Goal: Transaction & Acquisition: Obtain resource

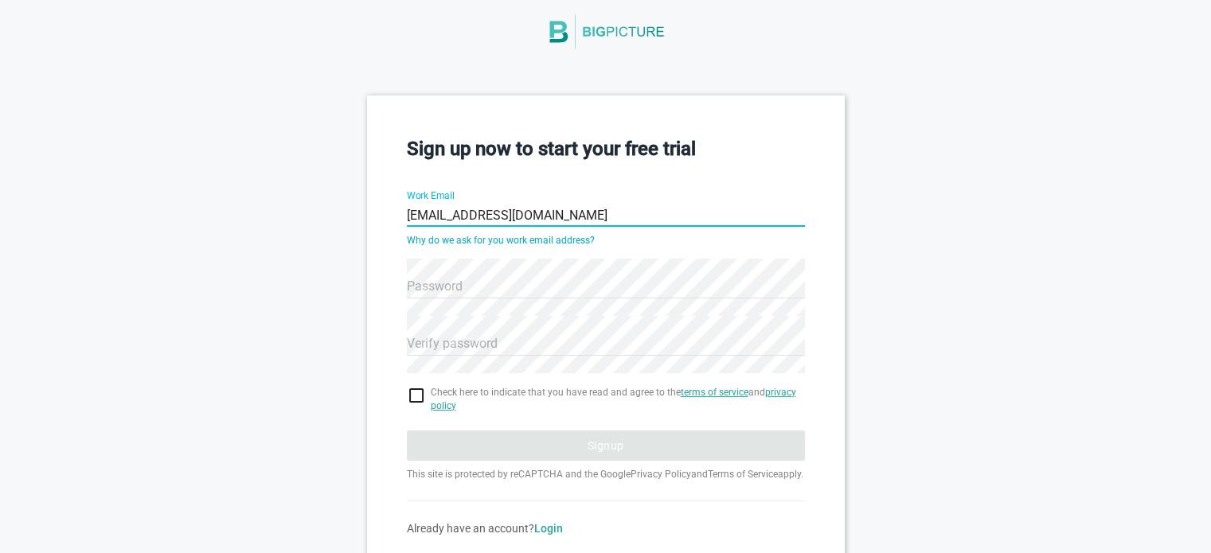
type input "[EMAIL_ADDRESS][DOMAIN_NAME]"
click at [334, 319] on div "Sign up now to start your free trial Work Email [EMAIL_ADDRESS][DOMAIN_NAME] Wh…" at bounding box center [605, 336] width 1211 height 480
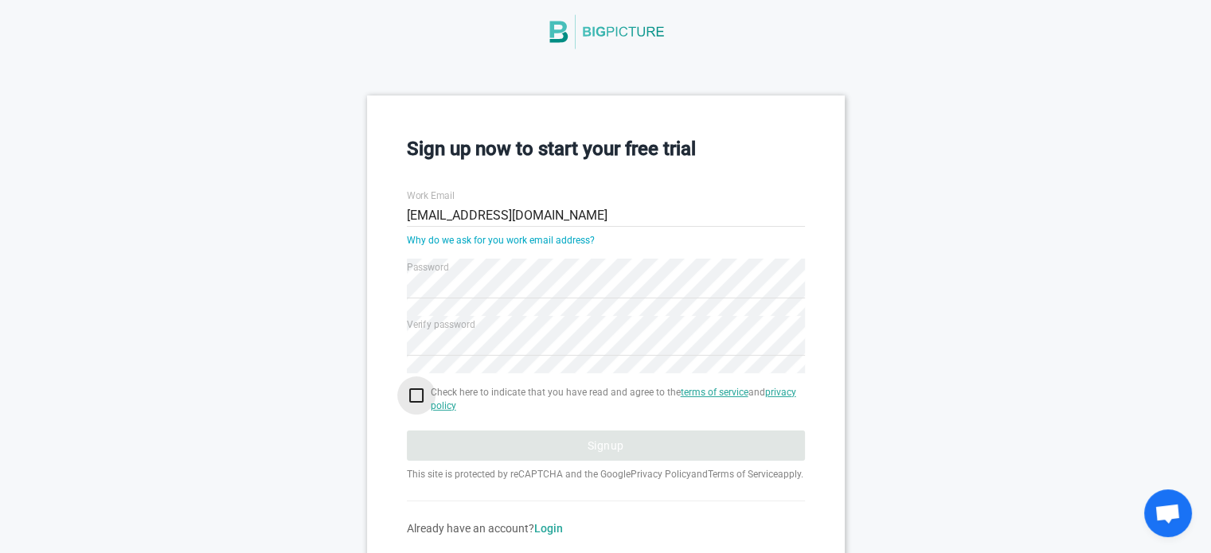
click at [419, 394] on input "checkbox" at bounding box center [606, 395] width 398 height 19
checkbox input "true"
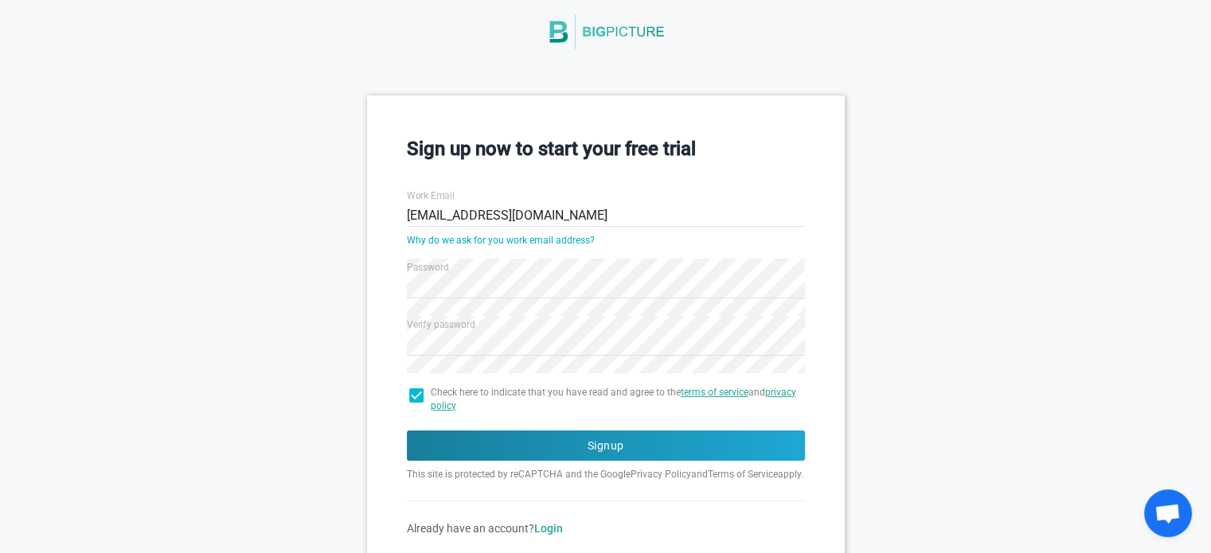
drag, startPoint x: 387, startPoint y: 388, endPoint x: 350, endPoint y: 432, distance: 57.1
click at [330, 416] on div "Sign up now to start your free trial Work Email [EMAIL_ADDRESS][DOMAIN_NAME] Wh…" at bounding box center [605, 336] width 1211 height 480
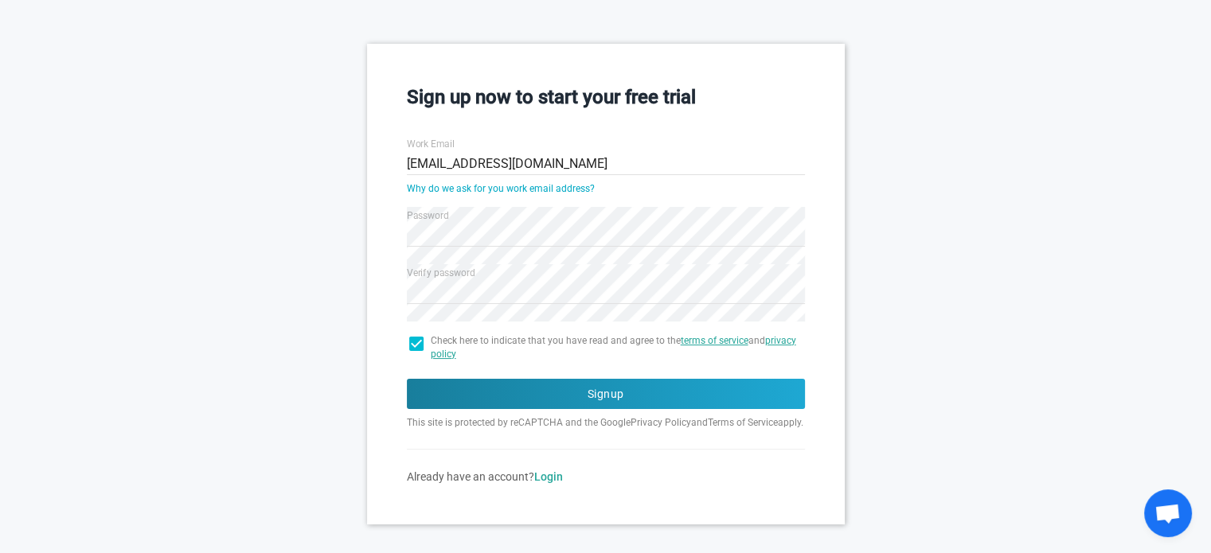
scroll to position [143, 0]
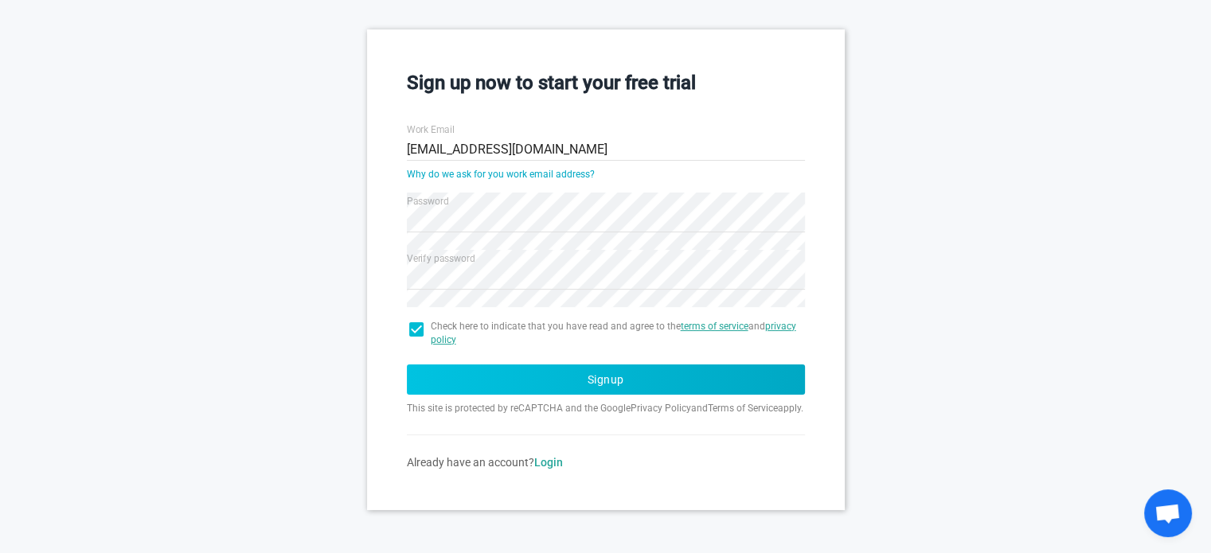
click at [631, 371] on button "Signup" at bounding box center [606, 380] width 398 height 30
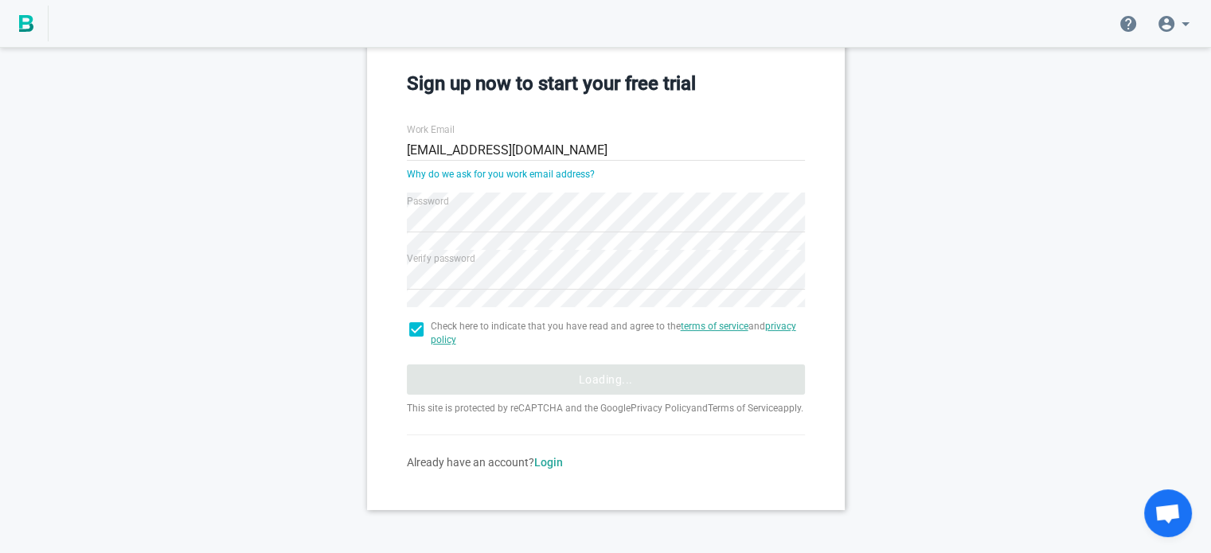
scroll to position [35, 0]
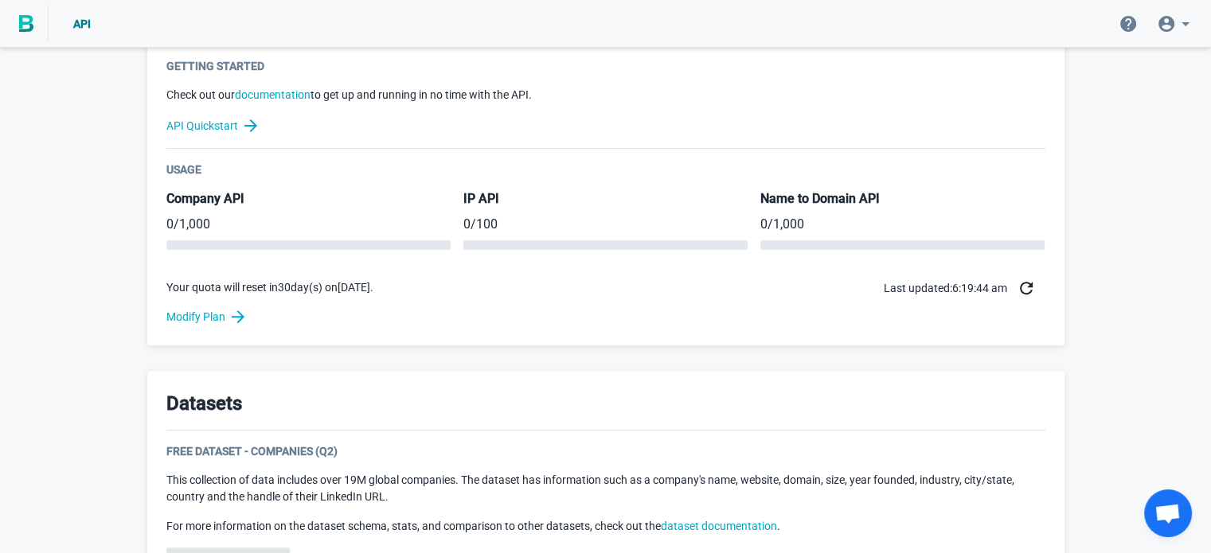
scroll to position [717, 0]
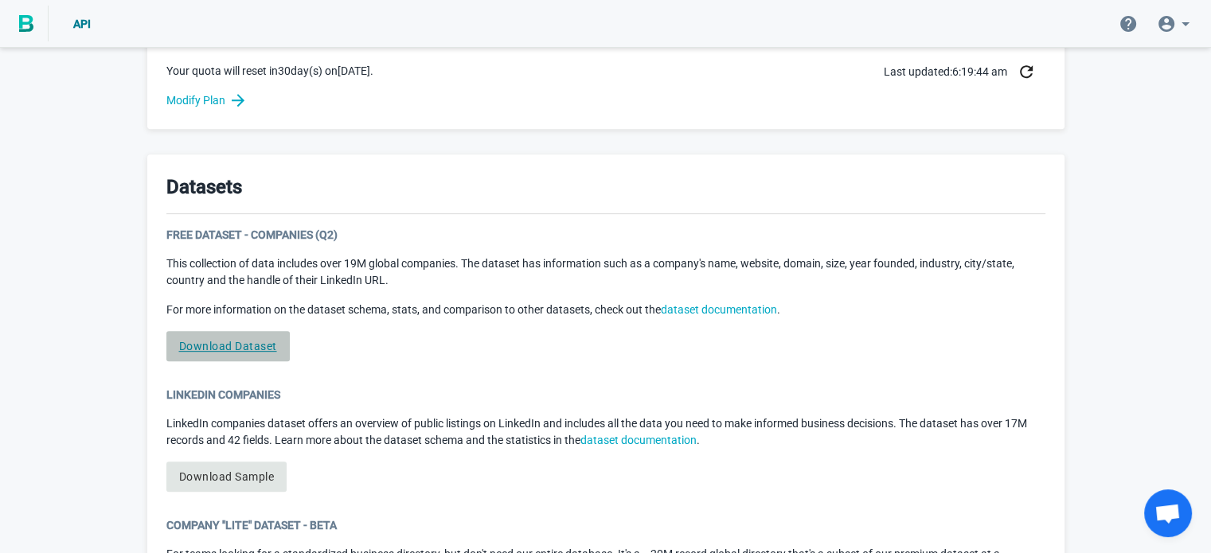
click at [244, 348] on link "Download Dataset" at bounding box center [227, 346] width 123 height 30
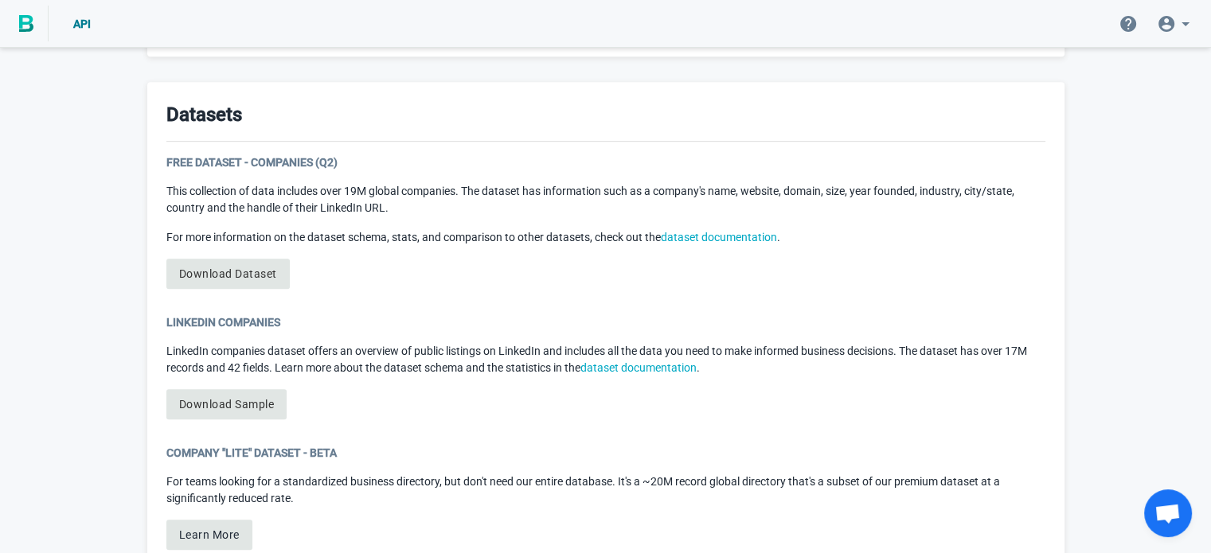
scroll to position [876, 0]
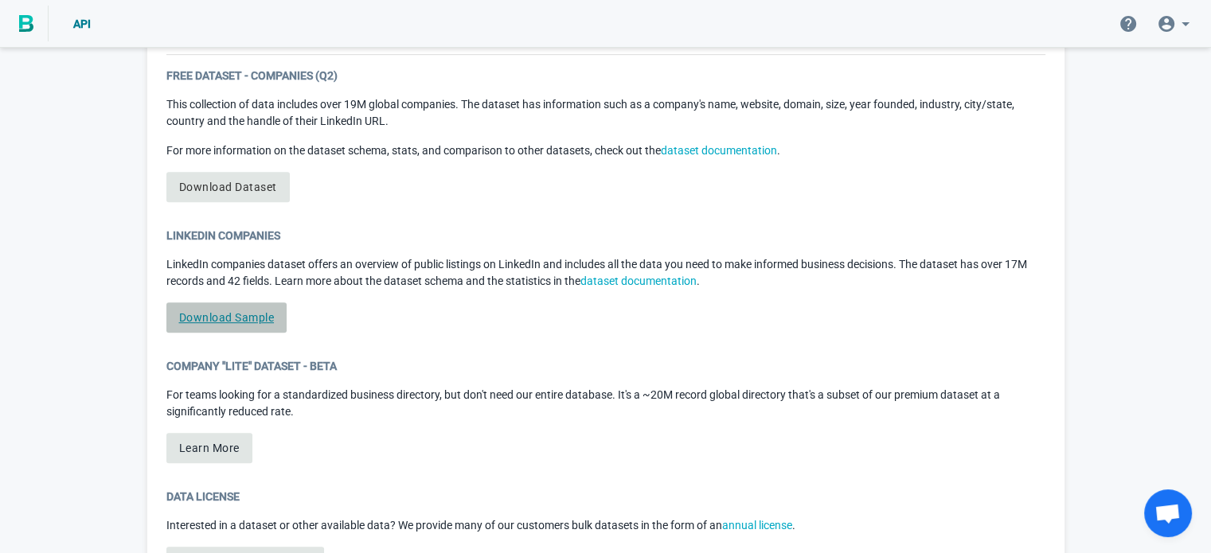
click at [234, 324] on link "Download Sample" at bounding box center [226, 318] width 121 height 30
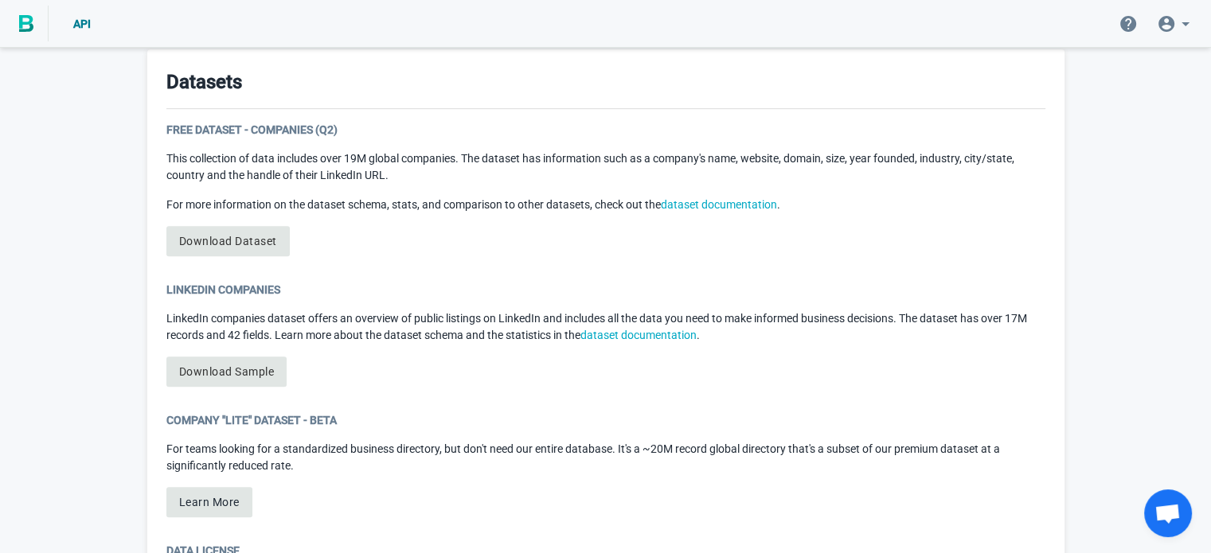
scroll to position [796, 0]
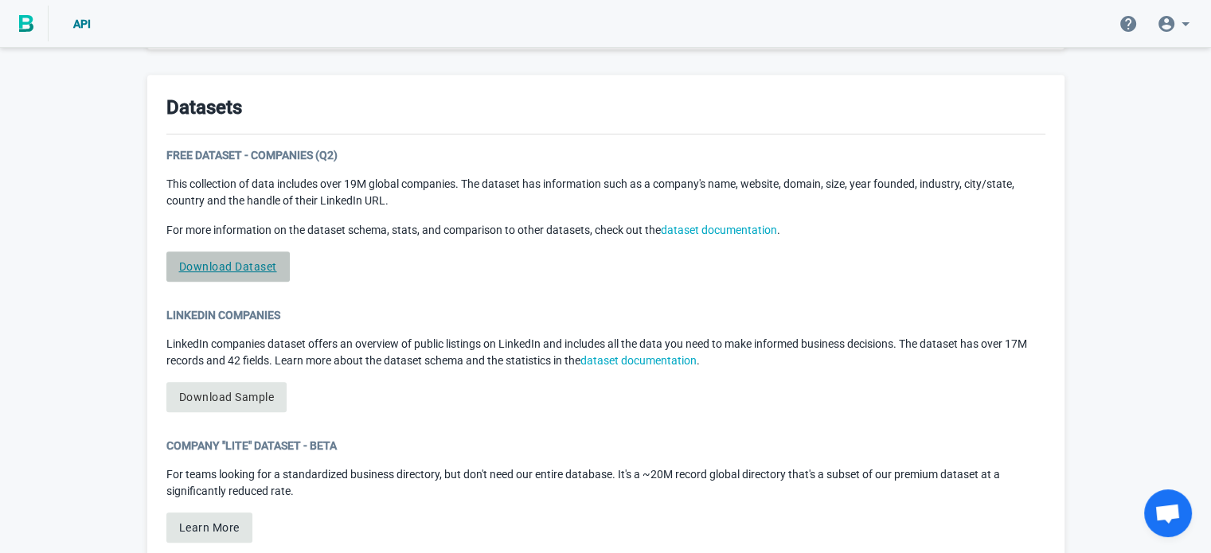
click at [258, 266] on link "Download Dataset" at bounding box center [227, 267] width 123 height 30
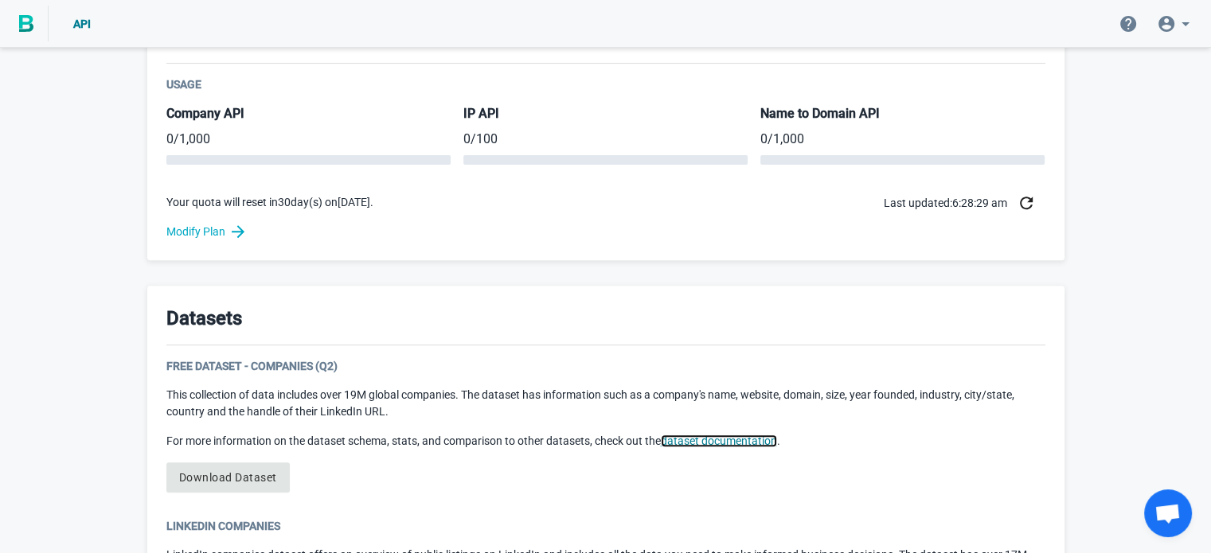
scroll to position [557, 0]
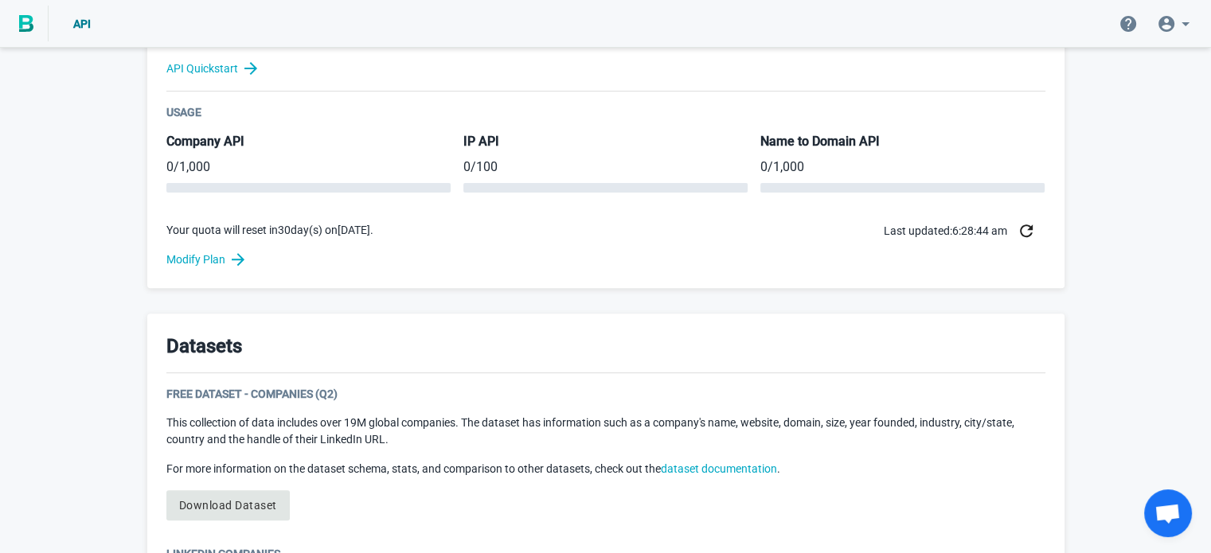
click at [625, 369] on div "Datasets" at bounding box center [605, 353] width 879 height 41
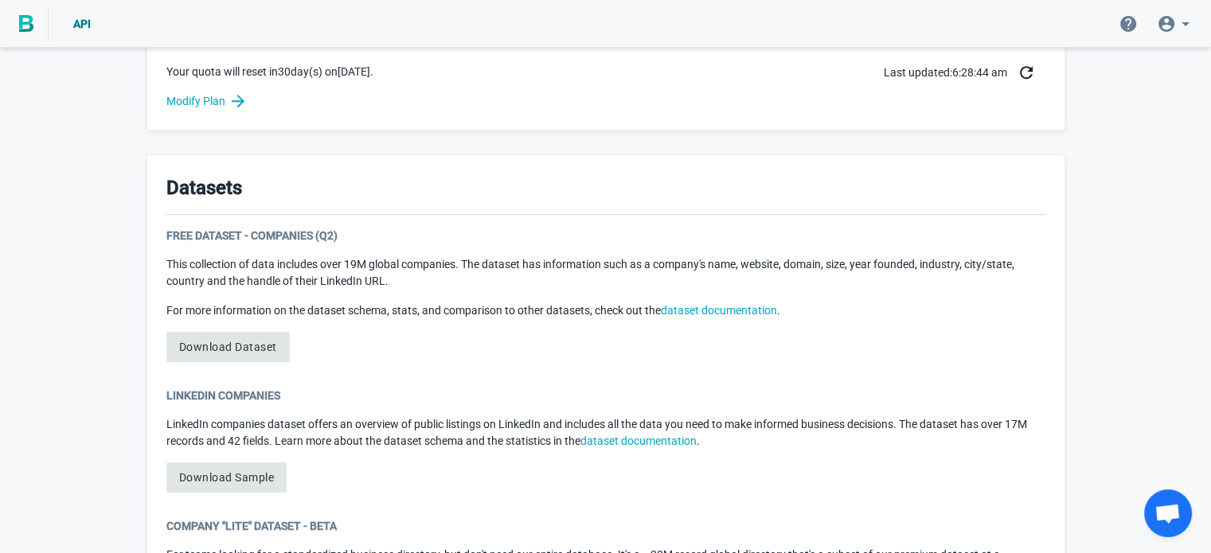
scroll to position [717, 0]
click at [267, 345] on link "Download Dataset" at bounding box center [227, 346] width 123 height 30
click at [548, 154] on div "Datasets Free Dataset - Companies (Q2) This collection of data includes over 19…" at bounding box center [605, 467] width 917 height 627
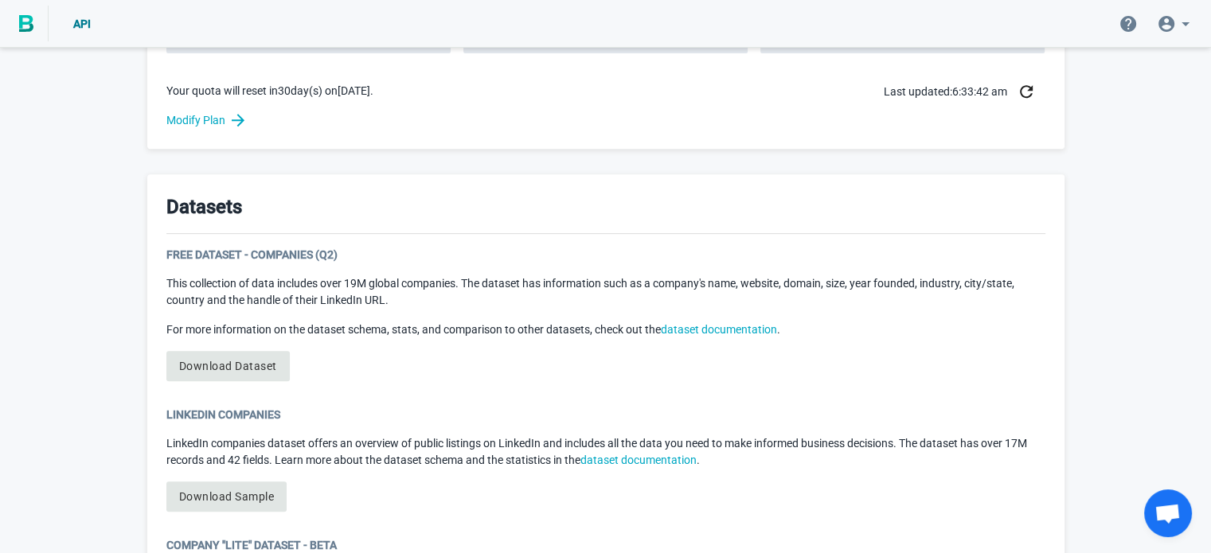
scroll to position [796, 0]
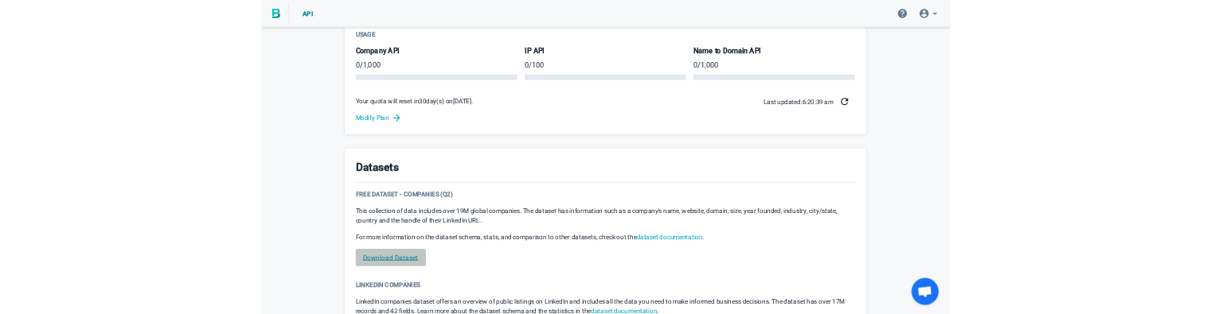
scroll to position [637, 0]
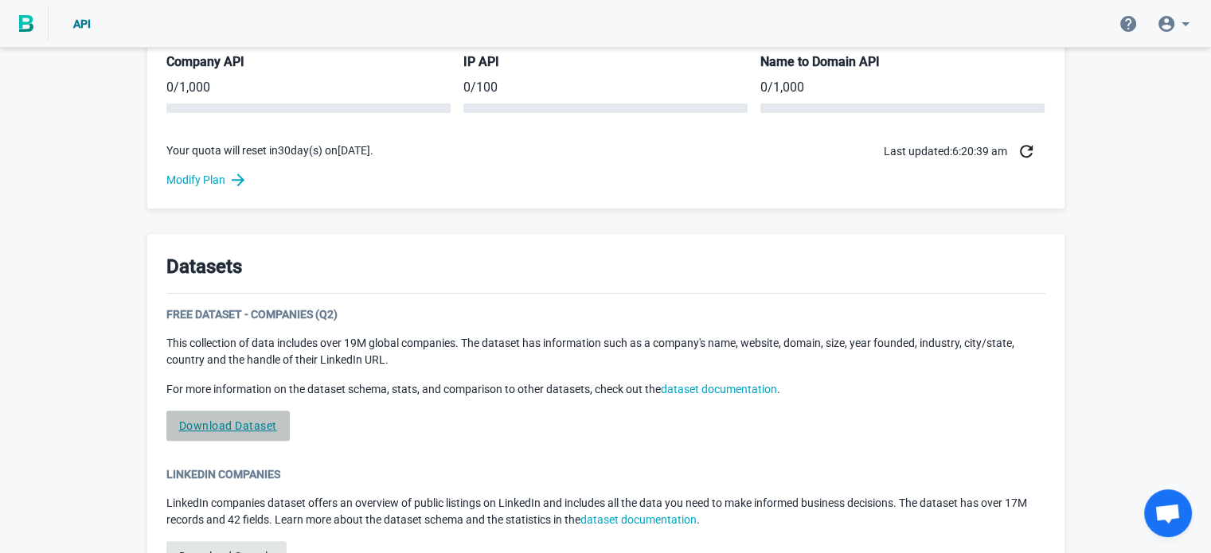
click at [226, 423] on link "Download Dataset" at bounding box center [227, 426] width 123 height 30
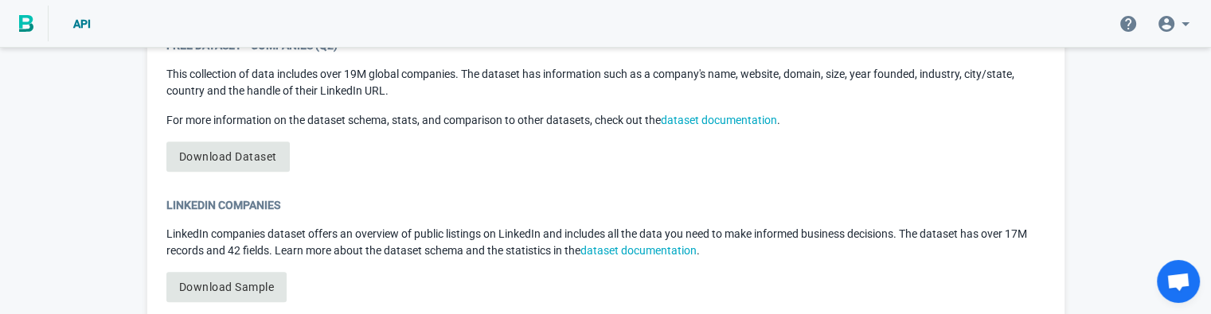
scroll to position [955, 0]
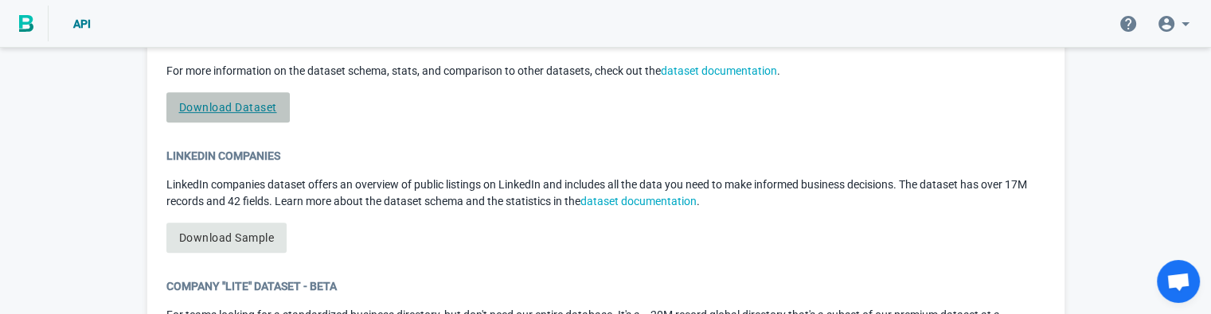
click at [252, 106] on link "Download Dataset" at bounding box center [227, 107] width 123 height 30
click at [264, 107] on link "Download Dataset" at bounding box center [227, 107] width 123 height 30
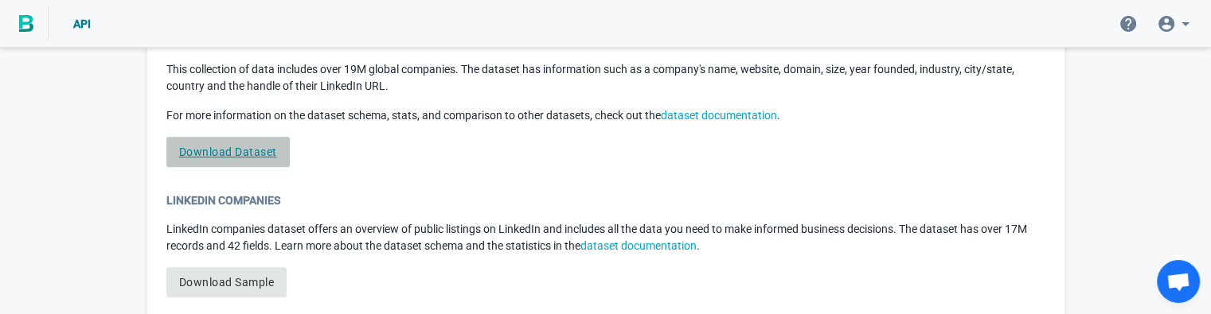
scroll to position [876, 0]
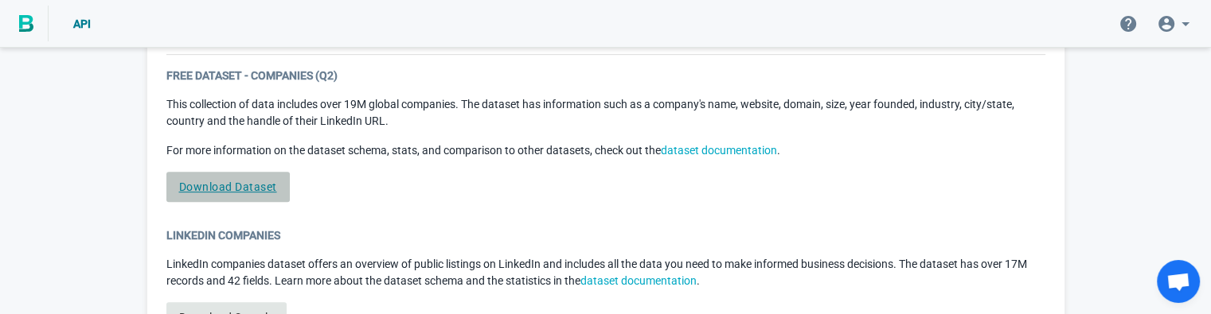
click at [240, 183] on link "Download Dataset" at bounding box center [227, 187] width 123 height 30
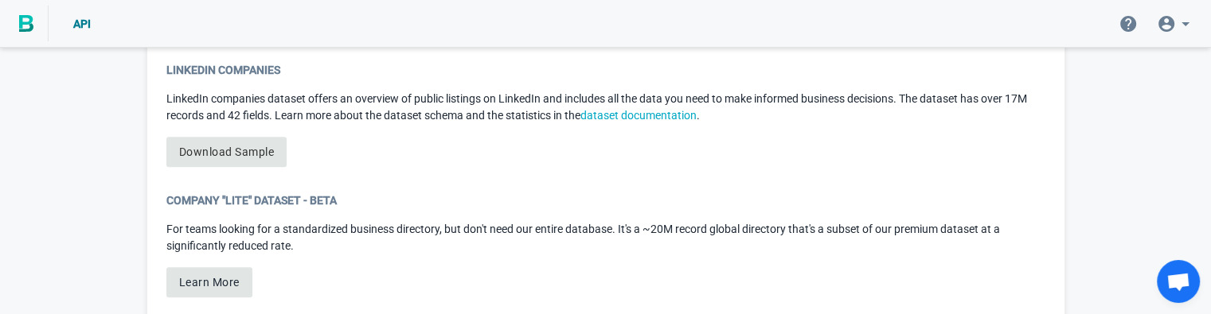
scroll to position [962, 0]
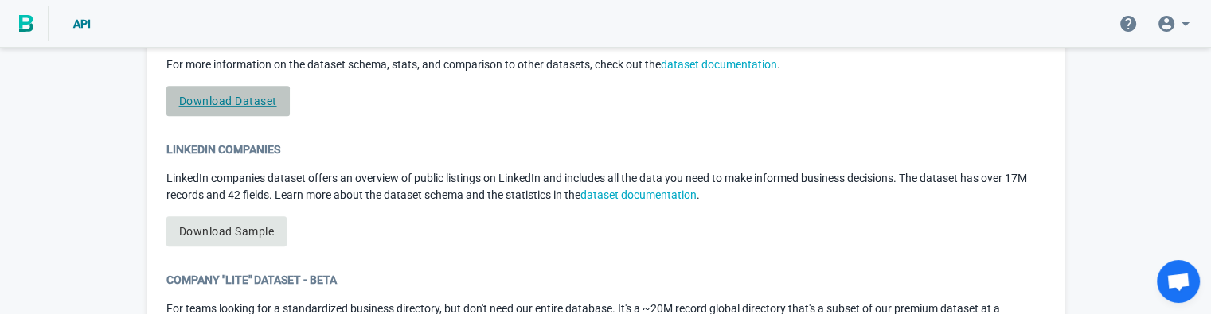
click at [265, 93] on link "Download Dataset" at bounding box center [227, 101] width 123 height 30
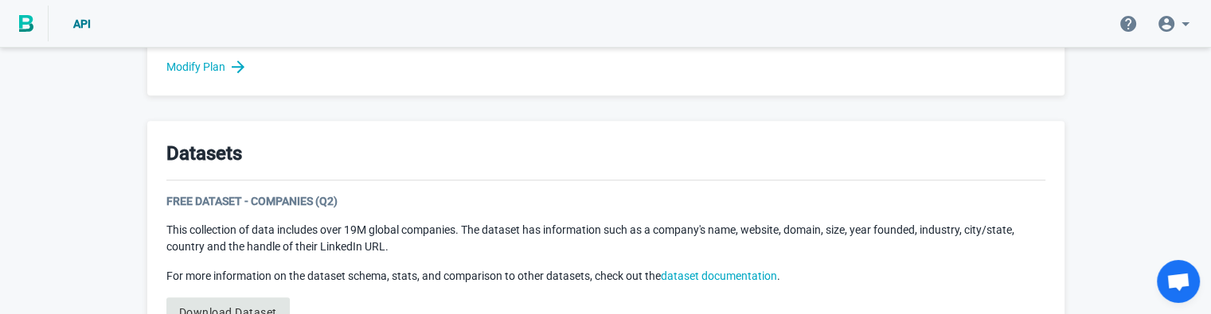
scroll to position [484, 0]
